Goal: Task Accomplishment & Management: Manage account settings

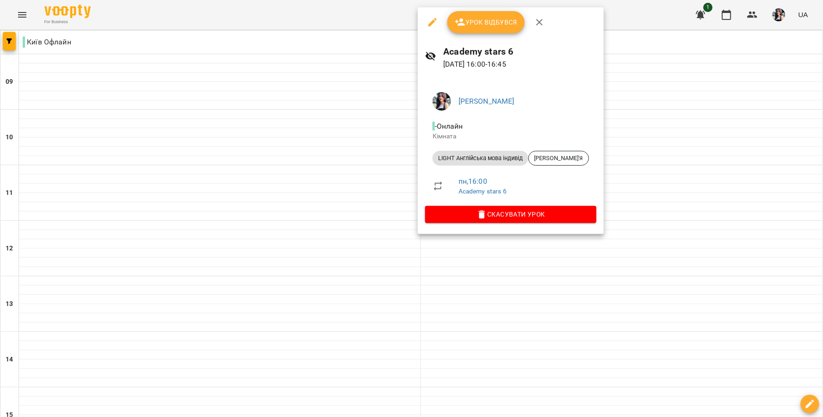
click at [509, 30] on button "Урок відбувся" at bounding box center [486, 22] width 78 height 22
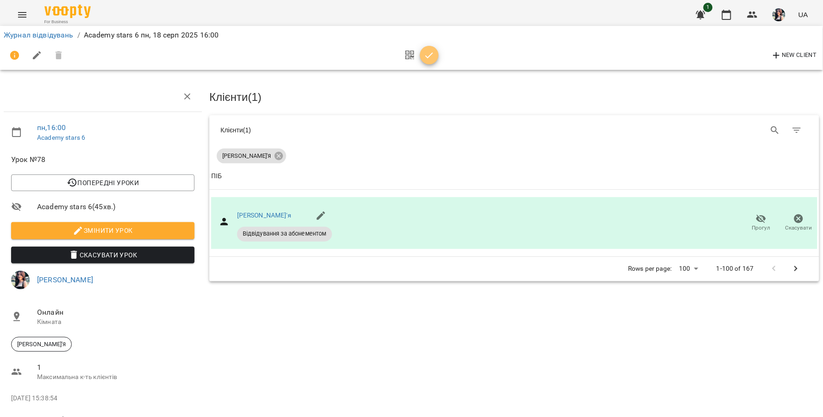
click at [429, 56] on icon "button" at bounding box center [429, 55] width 8 height 6
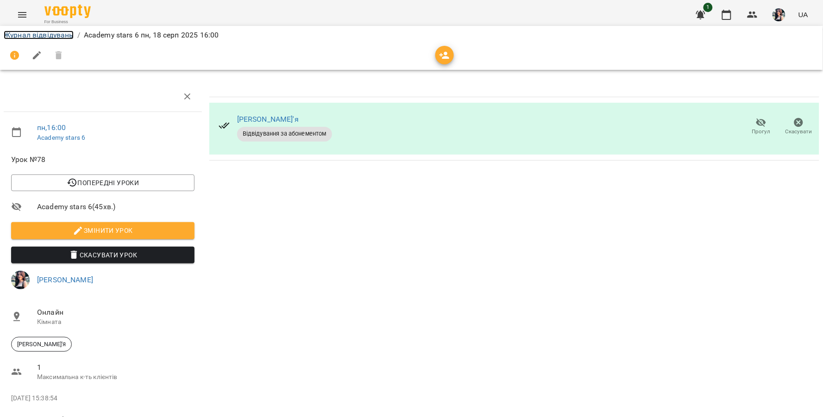
click at [20, 34] on link "Журнал відвідувань" at bounding box center [39, 35] width 70 height 9
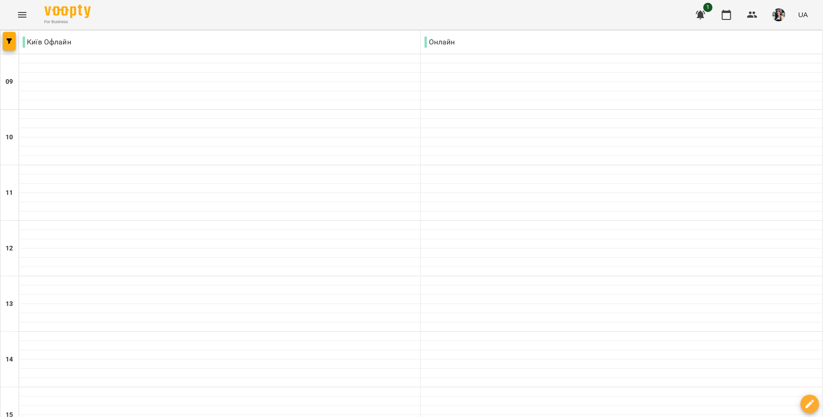
scroll to position [360, 0]
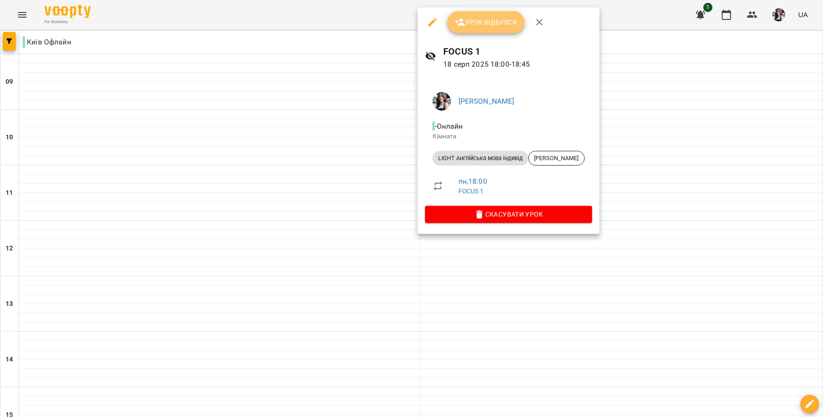
click at [478, 19] on span "Урок відбувся" at bounding box center [486, 22] width 63 height 11
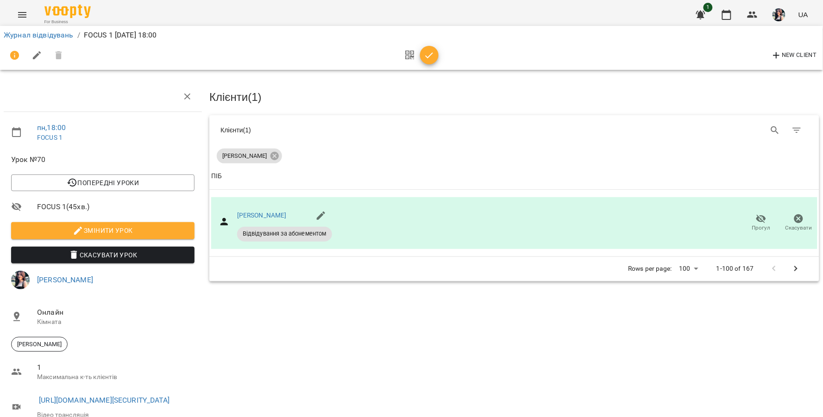
click at [424, 54] on icon "button" at bounding box center [429, 55] width 11 height 11
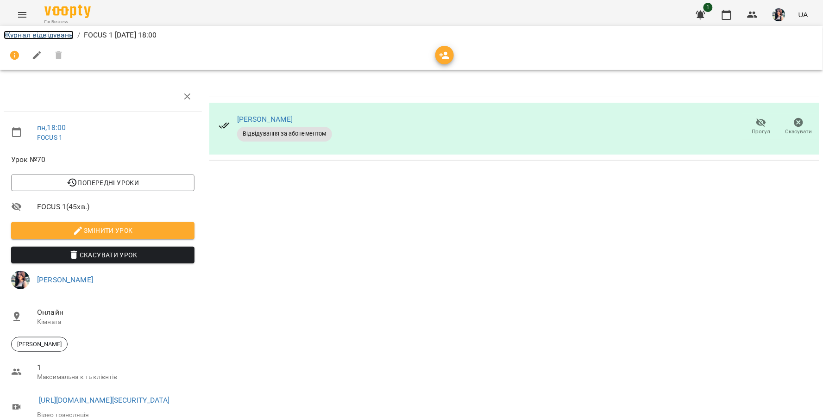
click at [27, 32] on link "Журнал відвідувань" at bounding box center [39, 35] width 70 height 9
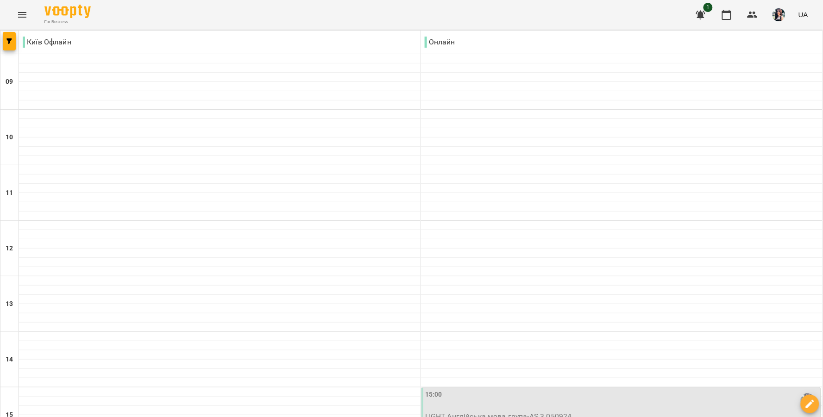
scroll to position [257, 0]
click at [510, 388] on div "15:00 LIGHT Англійська мова група - AS 3 050924" at bounding box center [620, 406] width 399 height 36
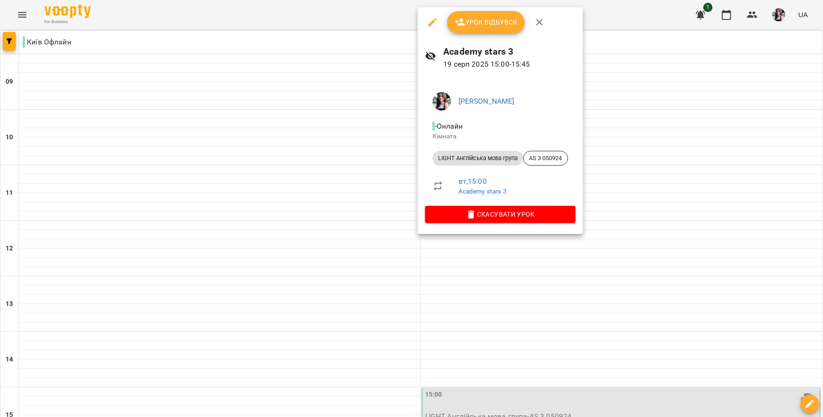
click at [489, 31] on button "Урок відбувся" at bounding box center [486, 22] width 78 height 22
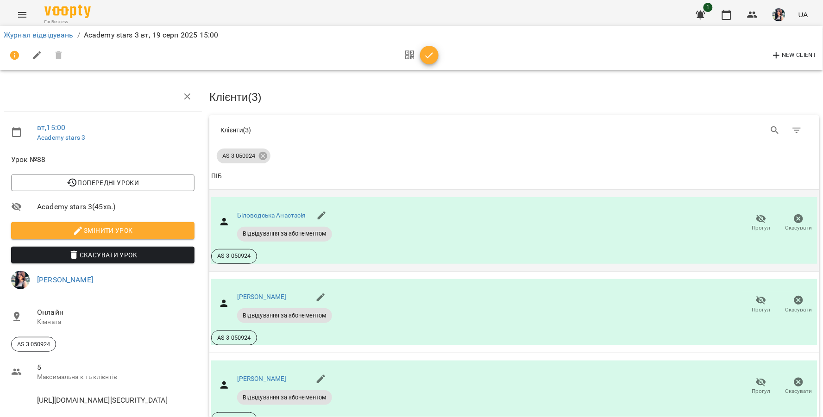
click at [794, 221] on icon "button" at bounding box center [798, 218] width 11 height 11
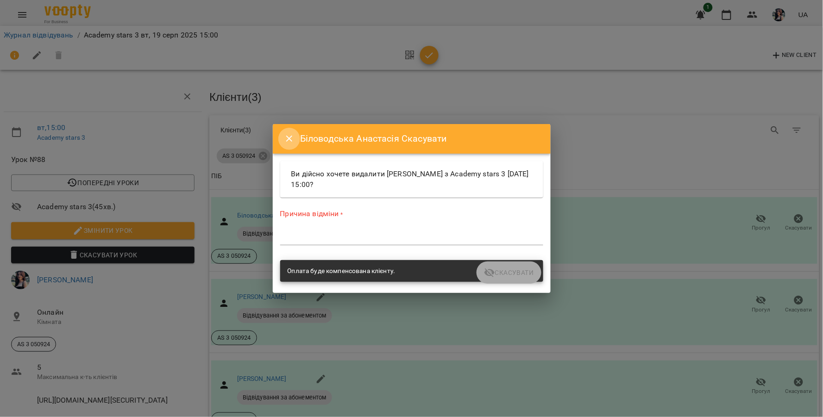
click at [291, 147] on button "Close" at bounding box center [289, 139] width 22 height 22
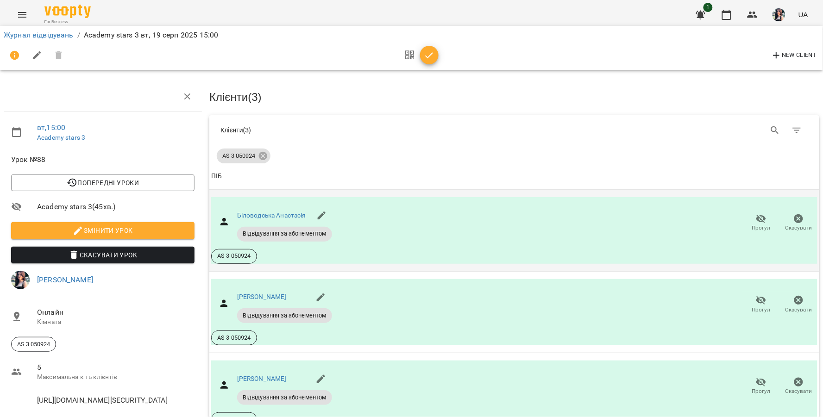
click at [761, 226] on span "Прогул" at bounding box center [761, 228] width 19 height 8
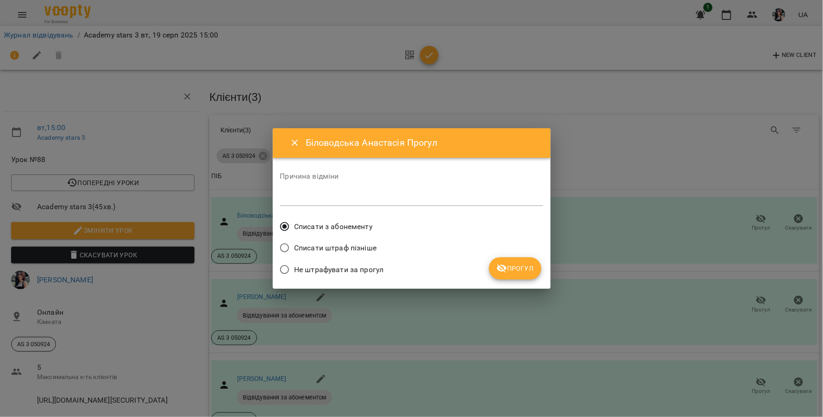
click at [296, 275] on span "Не штрафувати за прогул" at bounding box center [338, 269] width 89 height 11
click at [516, 267] on span "Прогул" at bounding box center [515, 268] width 38 height 11
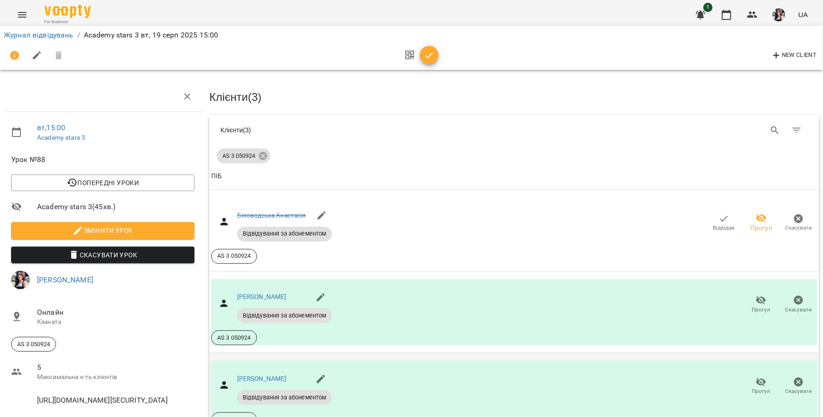
click at [756, 383] on icon "button" at bounding box center [761, 382] width 11 height 11
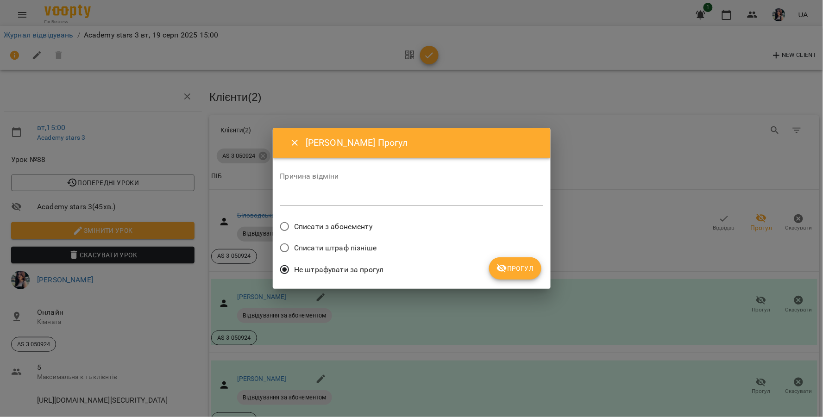
click at [515, 278] on button "Прогул" at bounding box center [515, 268] width 52 height 22
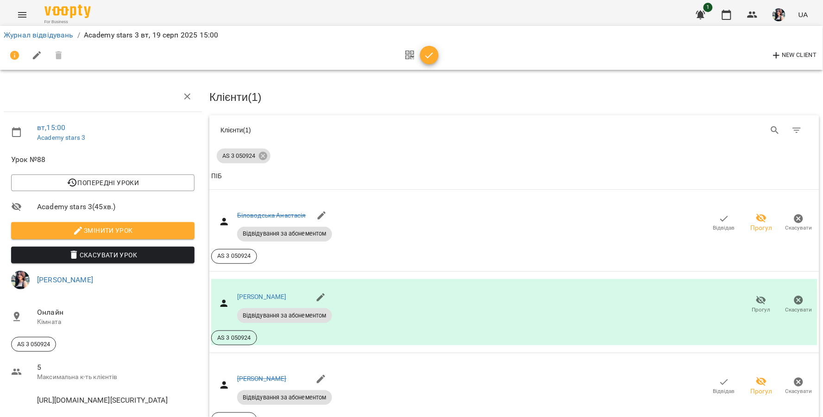
click at [432, 53] on icon "button" at bounding box center [429, 55] width 8 height 6
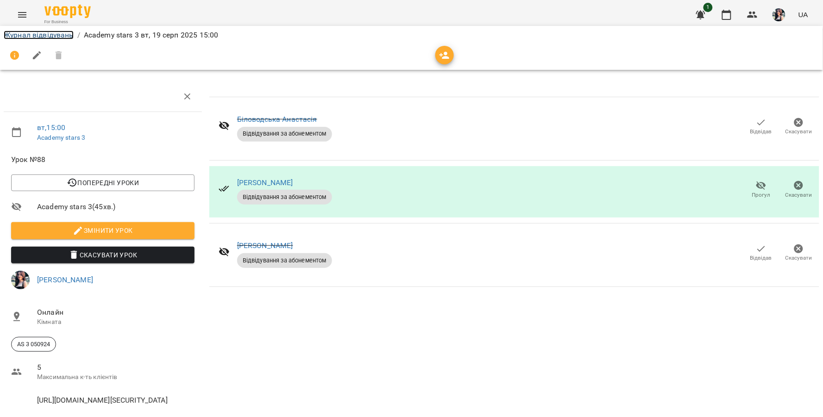
click at [48, 38] on link "Журнал відвідувань" at bounding box center [39, 35] width 70 height 9
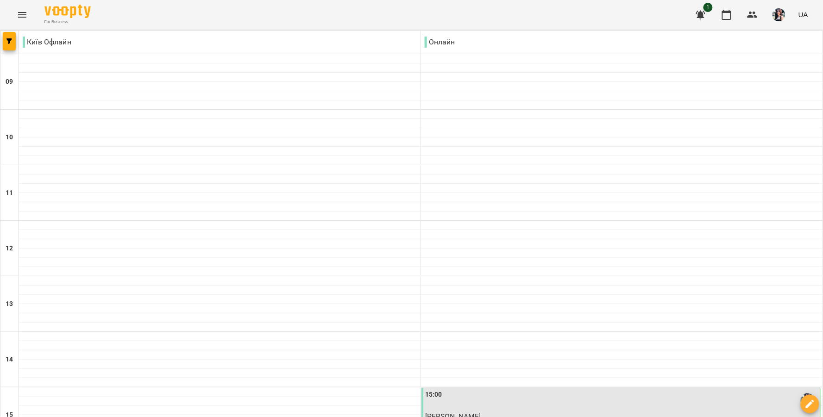
scroll to position [365, 0]
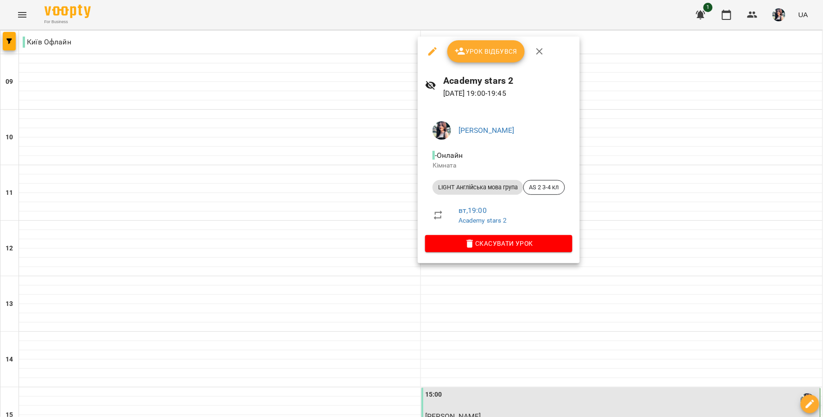
click at [534, 25] on div at bounding box center [411, 208] width 823 height 417
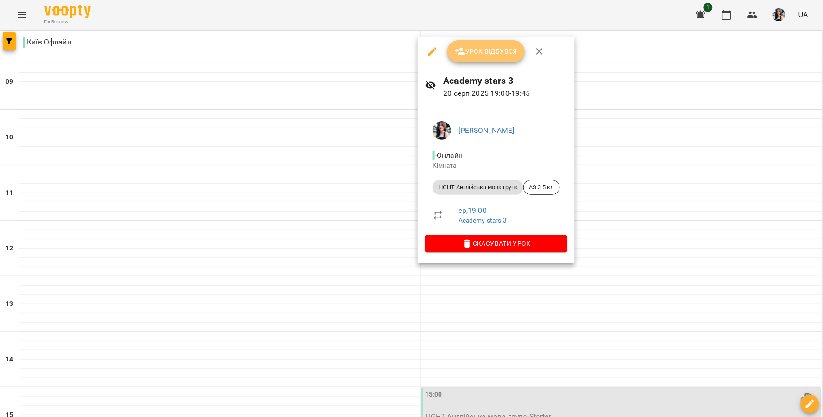
click at [478, 54] on span "Урок відбувся" at bounding box center [486, 51] width 63 height 11
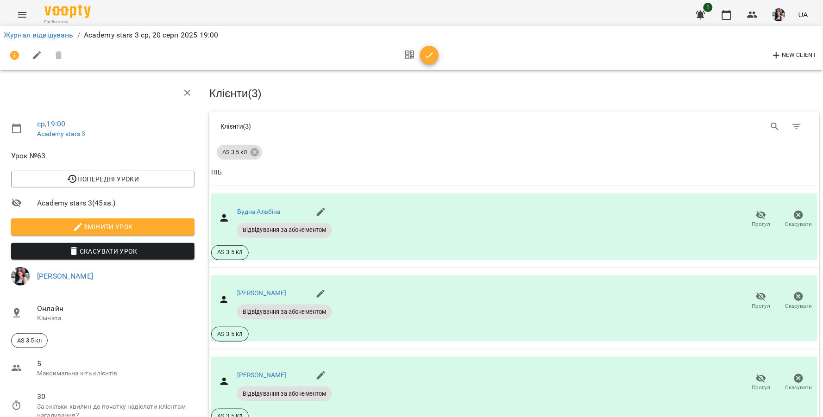
scroll to position [51, 0]
click at [752, 302] on span "Прогул" at bounding box center [761, 306] width 19 height 8
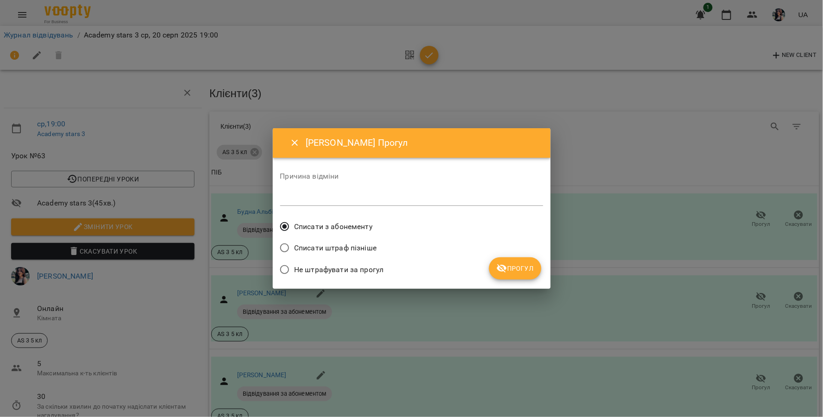
click at [532, 274] on span "Прогул" at bounding box center [515, 268] width 38 height 11
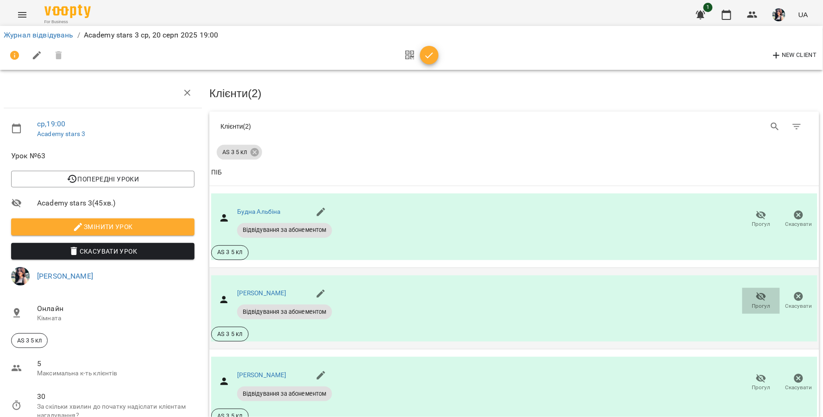
click at [752, 302] on span "Прогул" at bounding box center [761, 306] width 19 height 8
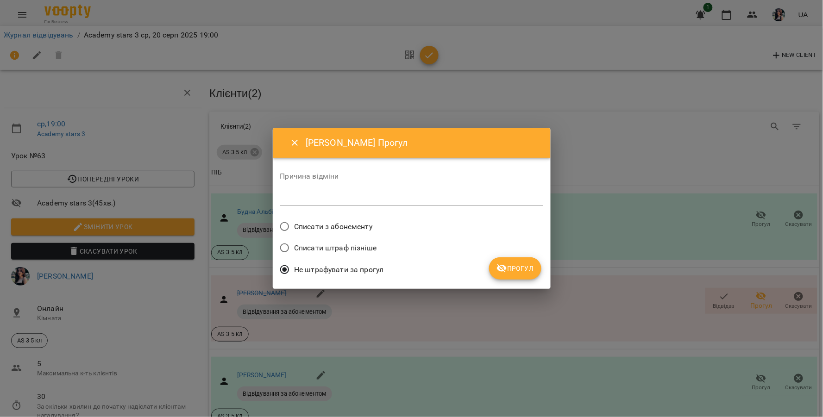
click at [322, 218] on label "Списати з абонементу" at bounding box center [324, 226] width 98 height 19
click at [523, 263] on span "Прогул" at bounding box center [515, 268] width 38 height 11
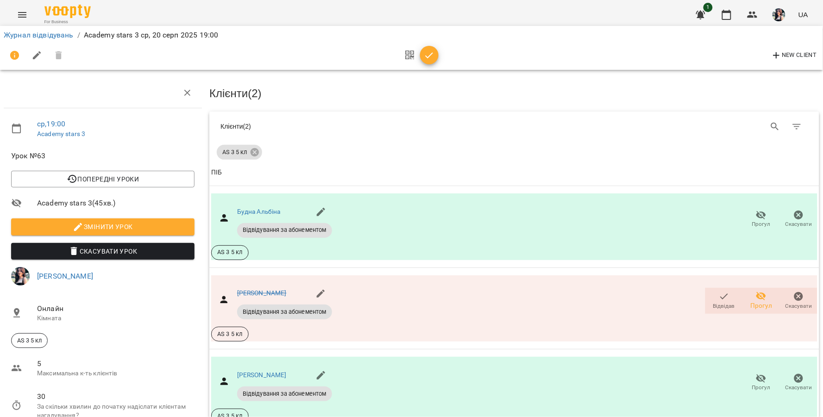
click at [438, 54] on div "New Client" at bounding box center [412, 55] width 816 height 22
click at [432, 56] on icon "button" at bounding box center [429, 55] width 11 height 11
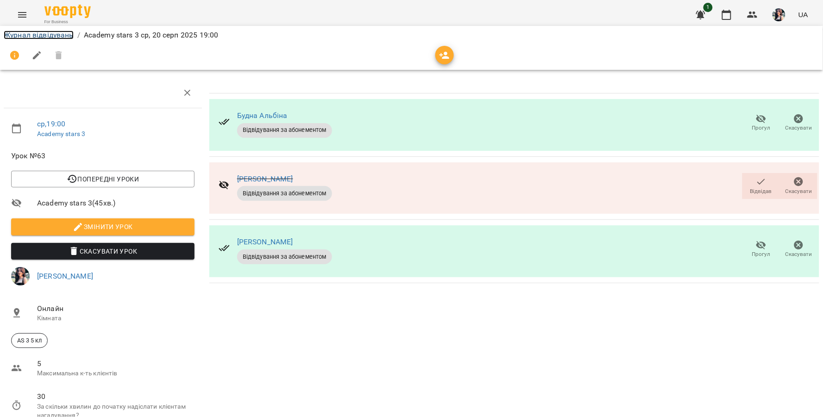
click at [42, 31] on link "Журнал відвідувань" at bounding box center [39, 35] width 70 height 9
